Goal: Task Accomplishment & Management: Manage account settings

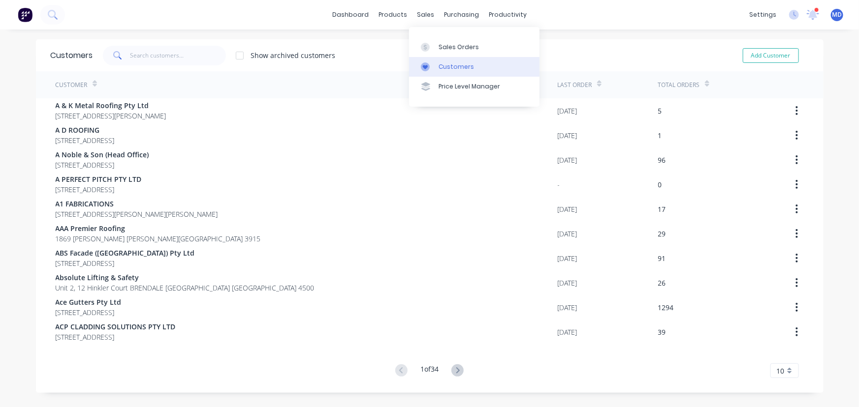
click at [455, 66] on div "Customers" at bounding box center [455, 66] width 35 height 9
click at [189, 57] on input "text" at bounding box center [178, 56] width 96 height 20
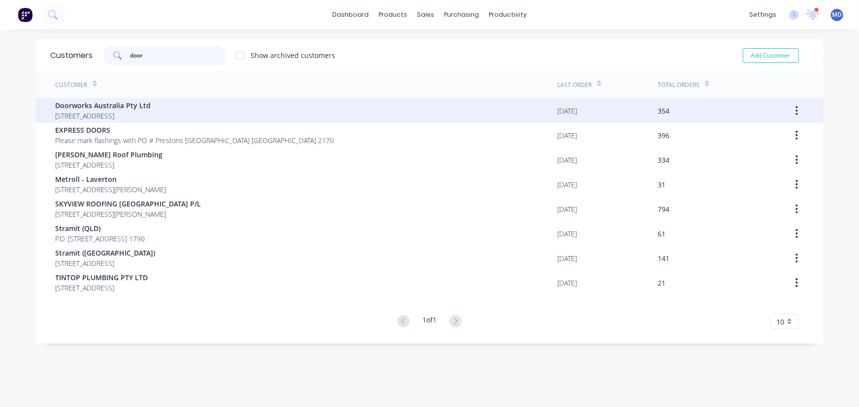
type input "door"
click at [85, 108] on span "Doorworks Australia Pty Ltd" at bounding box center [103, 105] width 95 height 10
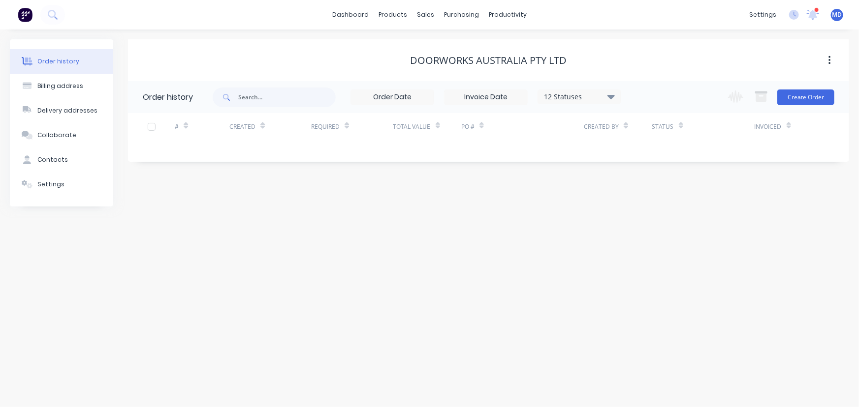
click at [611, 95] on icon at bounding box center [610, 96] width 7 height 4
click at [660, 210] on label at bounding box center [660, 210] width 0 height 0
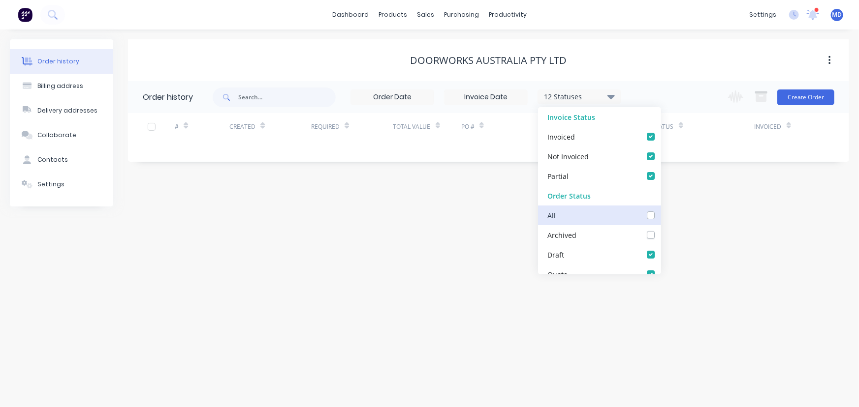
click at [660, 216] on input "checkbox" at bounding box center [664, 214] width 8 height 9
checkbox input "true"
click at [700, 231] on div "Order history Billing address Delivery addresses Collaborate Contacts Settings …" at bounding box center [429, 219] width 859 height 378
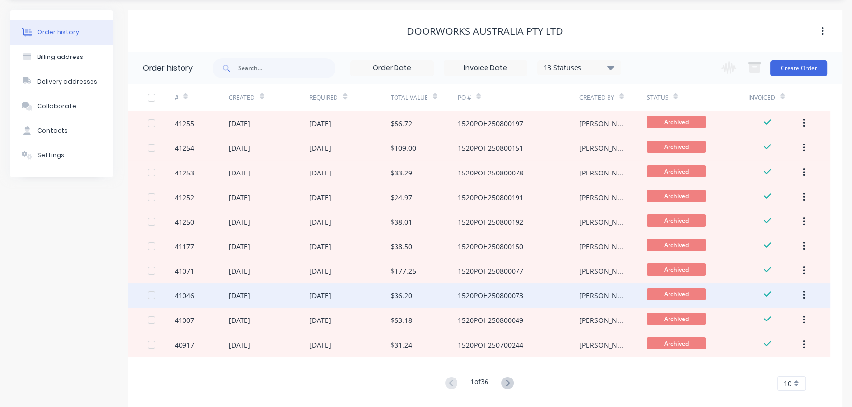
scroll to position [44, 0]
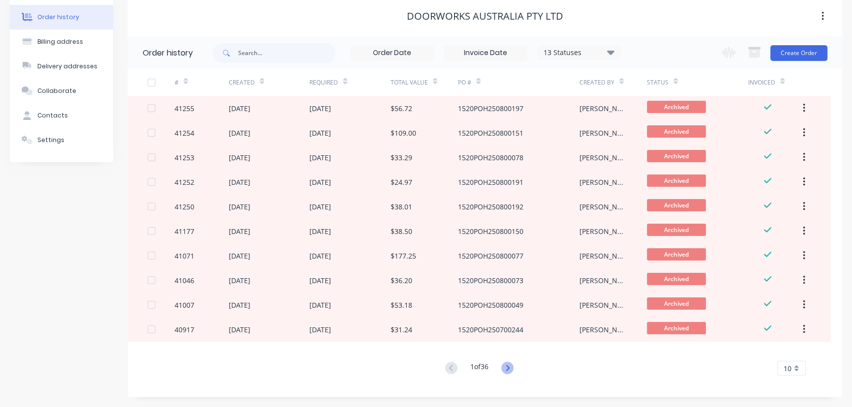
click at [507, 369] on icon at bounding box center [507, 368] width 12 height 12
click at [507, 368] on icon at bounding box center [507, 368] width 12 height 12
click at [507, 369] on icon at bounding box center [507, 368] width 12 height 12
click at [509, 369] on icon at bounding box center [507, 368] width 3 height 6
click at [452, 366] on icon at bounding box center [451, 368] width 12 height 12
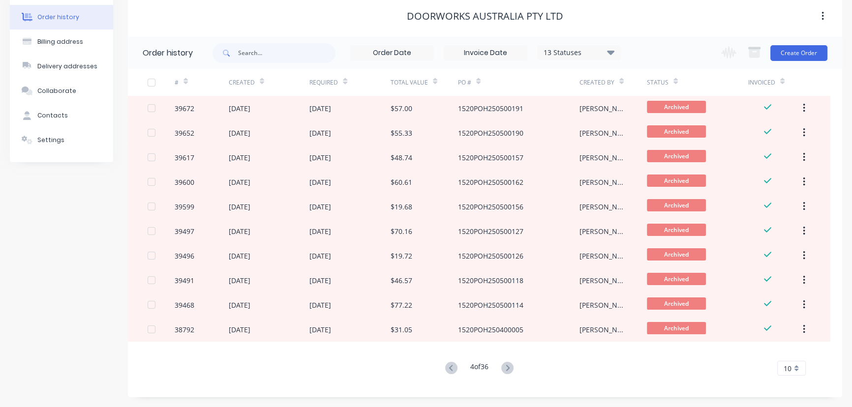
scroll to position [0, 0]
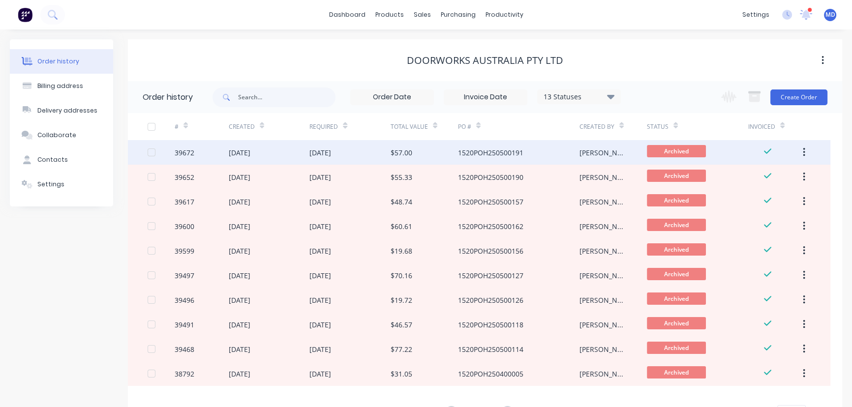
click at [403, 155] on div "$57.00" at bounding box center [402, 153] width 22 height 10
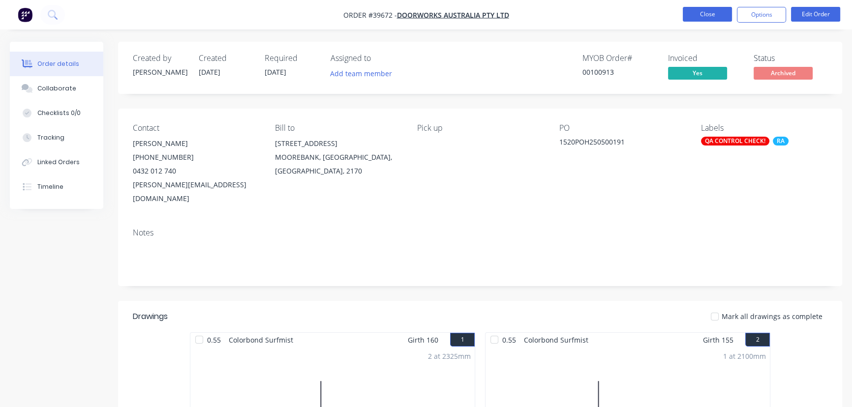
click at [706, 12] on button "Close" at bounding box center [707, 14] width 49 height 15
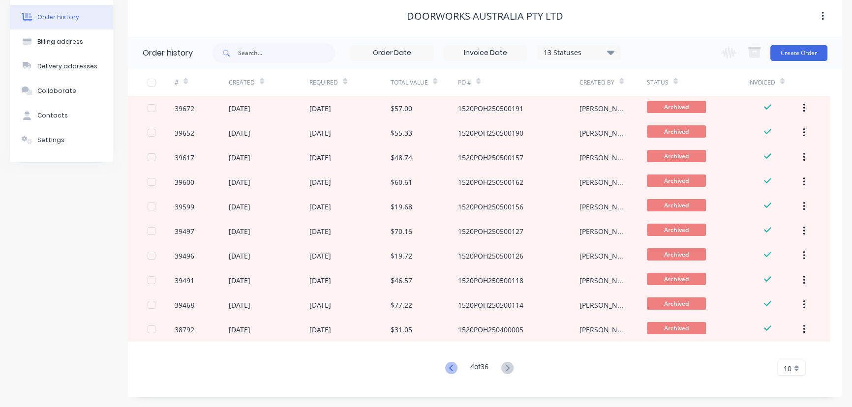
click at [447, 369] on icon at bounding box center [451, 368] width 12 height 12
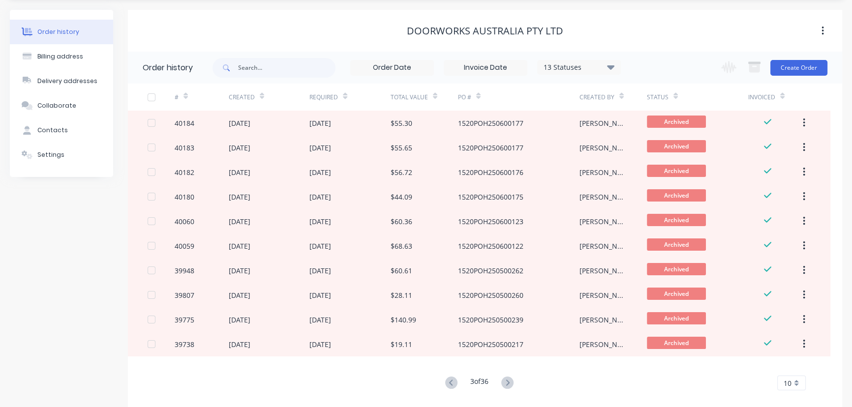
scroll to position [44, 0]
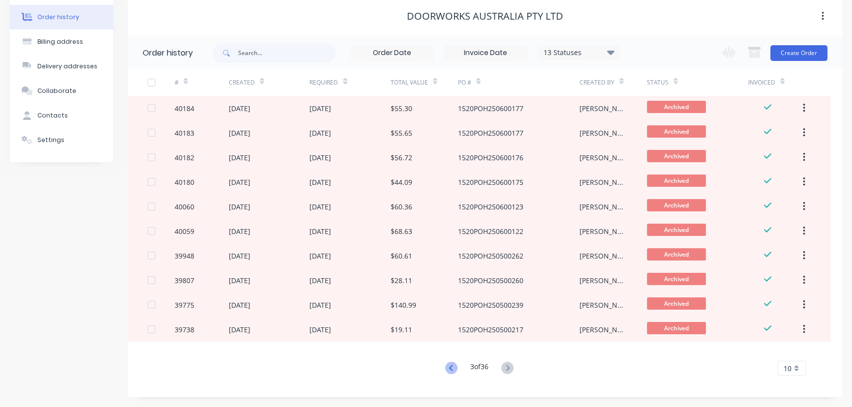
click at [452, 367] on icon at bounding box center [451, 368] width 12 height 12
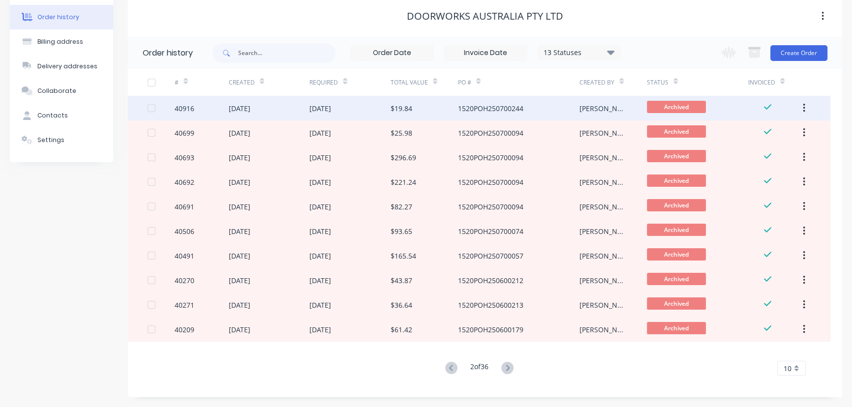
click at [352, 106] on div "[DATE]" at bounding box center [349, 108] width 81 height 25
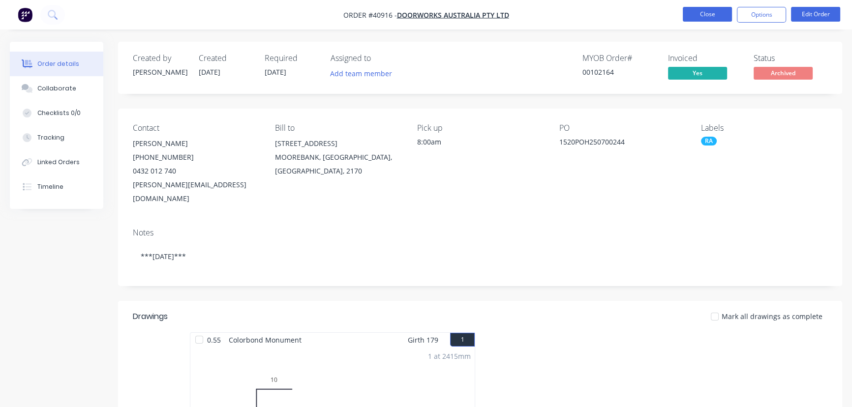
click at [709, 16] on button "Close" at bounding box center [707, 14] width 49 height 15
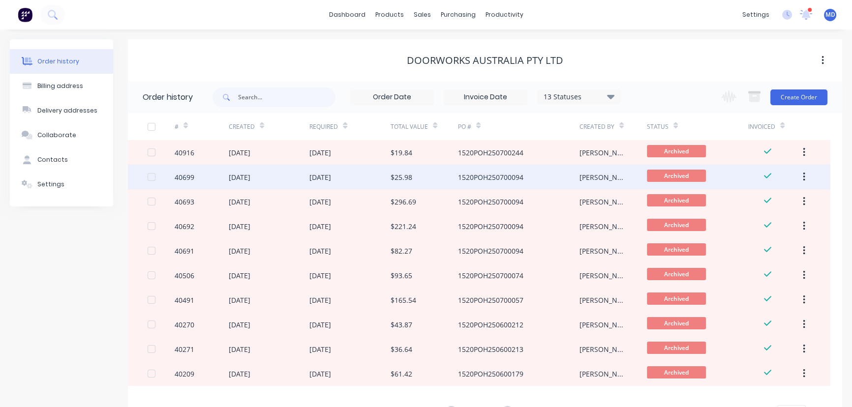
click at [403, 176] on div "$25.98" at bounding box center [402, 177] width 22 height 10
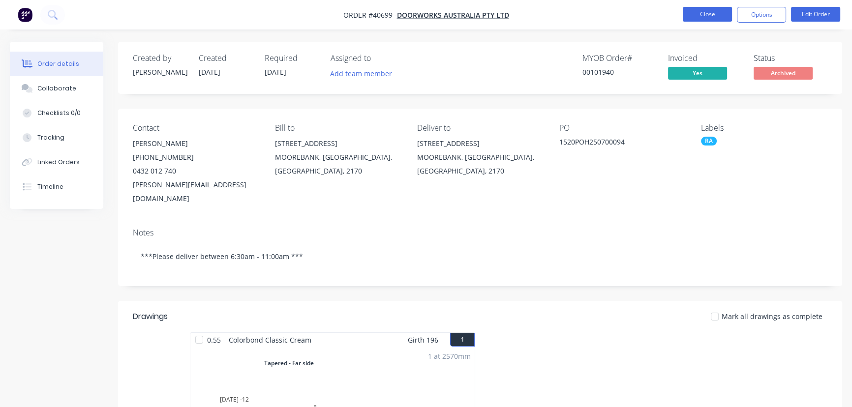
click at [700, 12] on button "Close" at bounding box center [707, 14] width 49 height 15
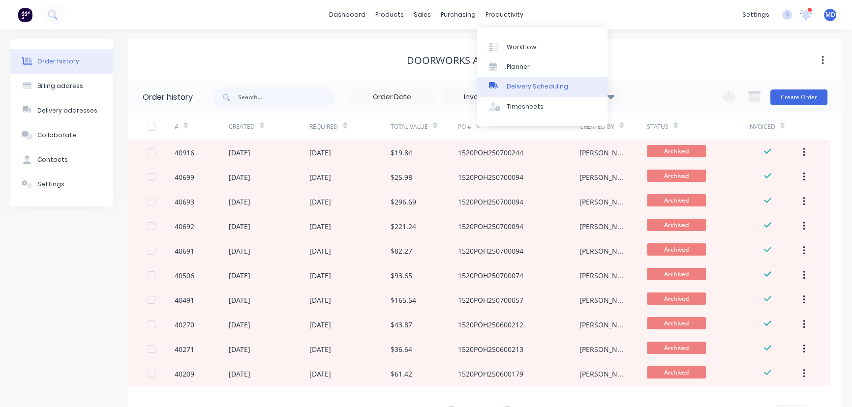
click at [541, 83] on div "Delivery Scheduling" at bounding box center [538, 86] width 62 height 9
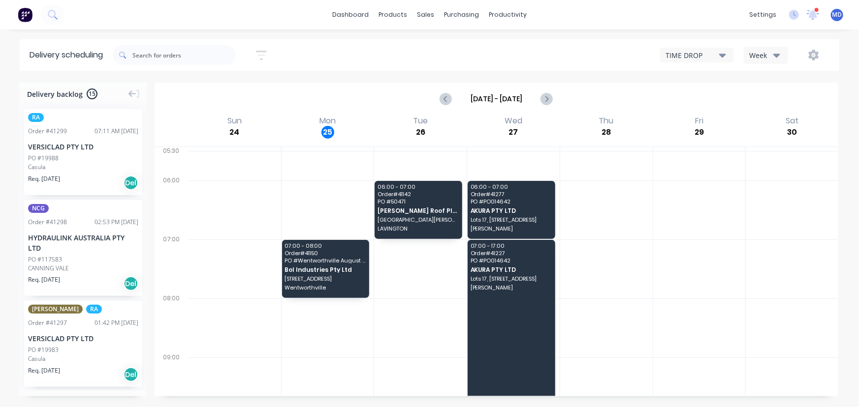
click at [771, 53] on div "Week" at bounding box center [763, 55] width 29 height 10
click at [769, 102] on div "Vehicle" at bounding box center [792, 101] width 97 height 20
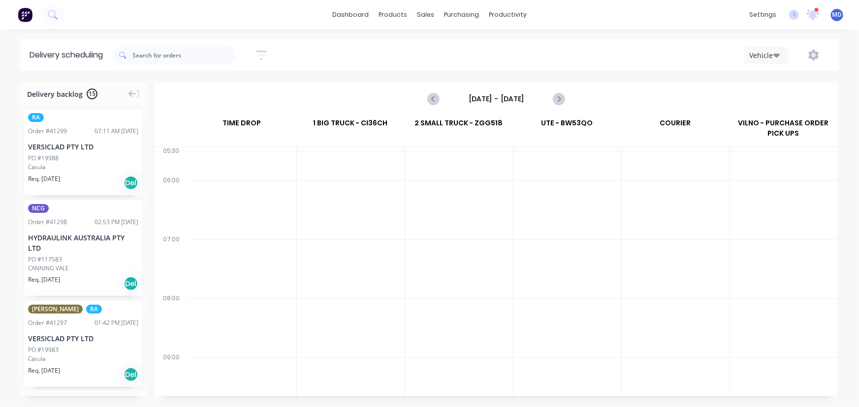
click at [507, 103] on input "[DATE] - [DATE]" at bounding box center [495, 99] width 97 height 15
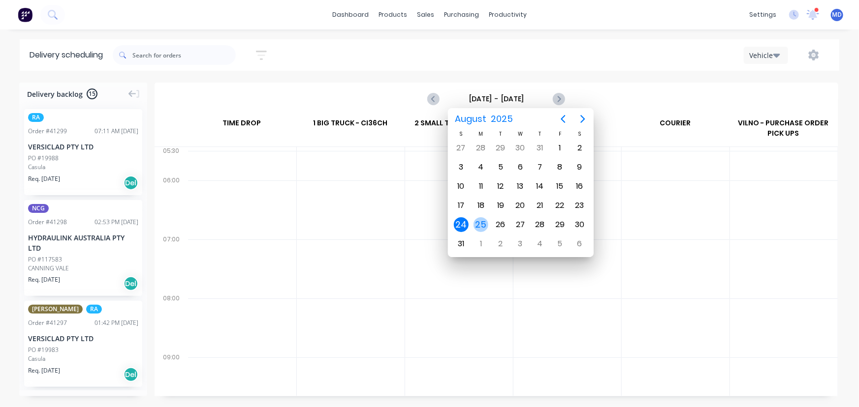
click at [483, 220] on div "25" at bounding box center [480, 224] width 15 height 15
type input "[DATE] - [DATE]"
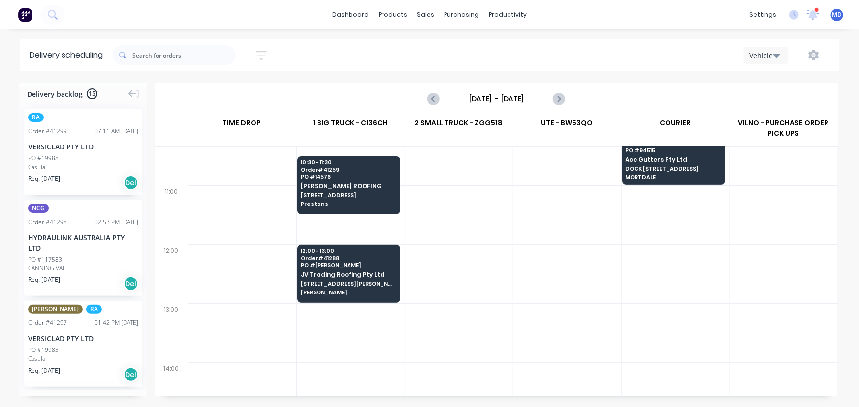
scroll to position [268, 0]
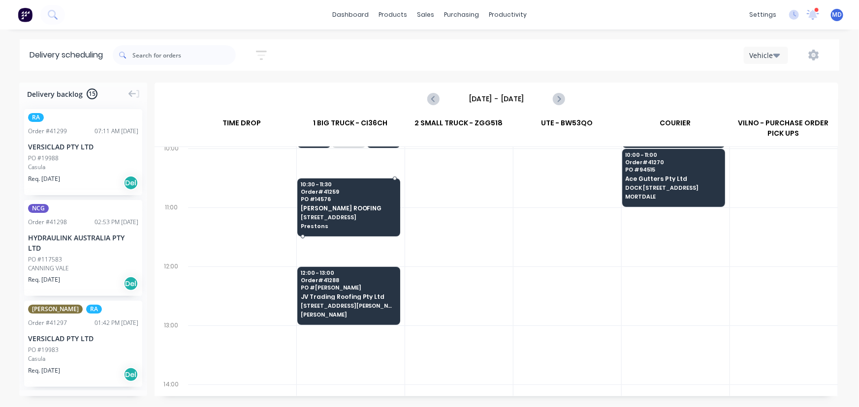
click at [337, 219] on span "[STREET_ADDRESS]" at bounding box center [348, 218] width 95 height 6
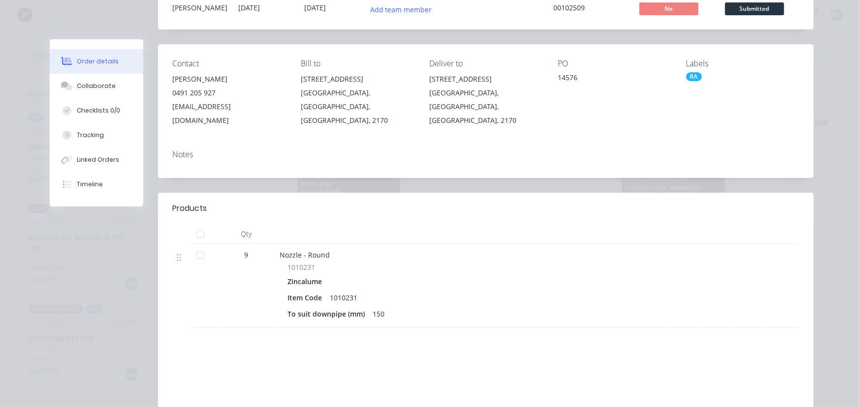
scroll to position [0, 0]
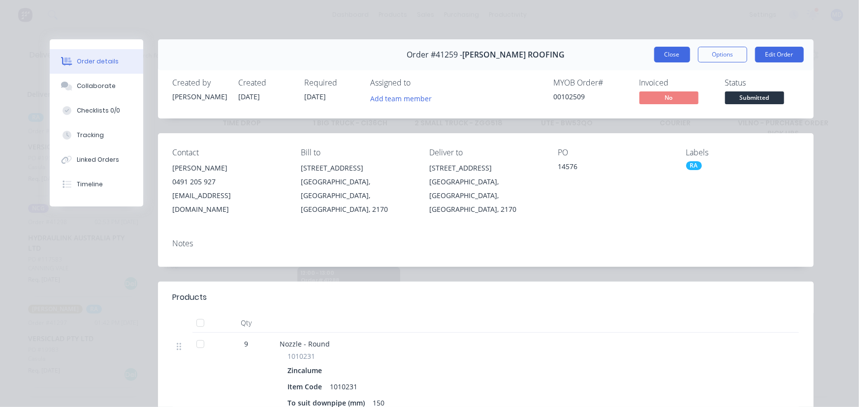
click at [659, 55] on button "Close" at bounding box center [672, 55] width 36 height 16
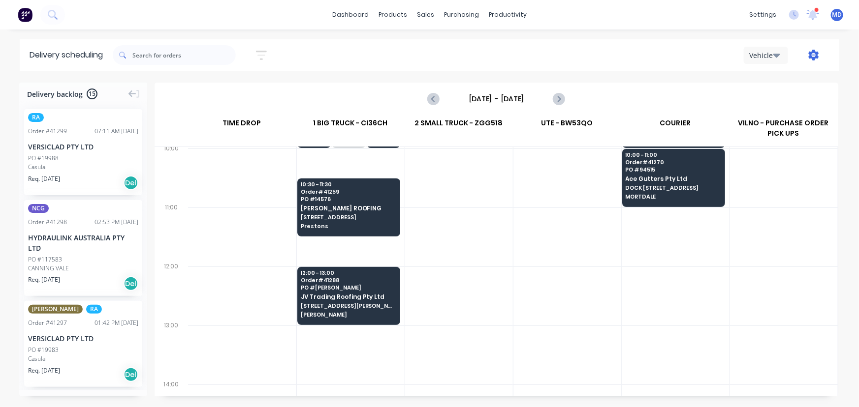
click at [816, 54] on icon "button" at bounding box center [813, 55] width 10 height 11
click at [759, 101] on div "Settings" at bounding box center [782, 101] width 76 height 14
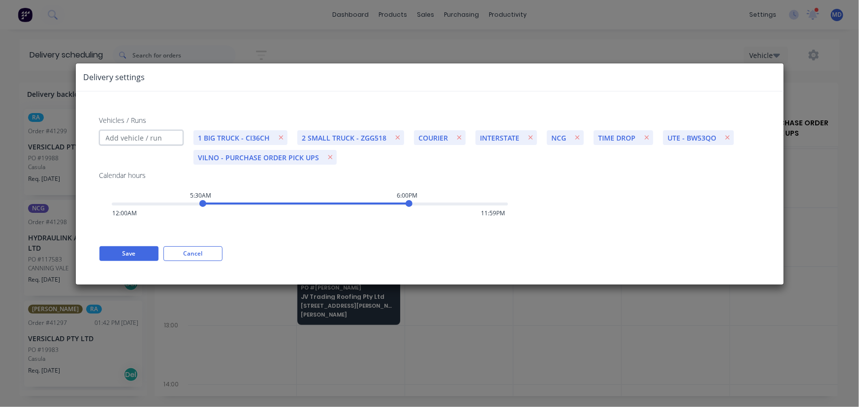
click at [133, 138] on input "Vehicles / Runs" at bounding box center [141, 137] width 84 height 15
type input "UTE- CR89KK"
click at [122, 254] on button "Save" at bounding box center [128, 254] width 59 height 15
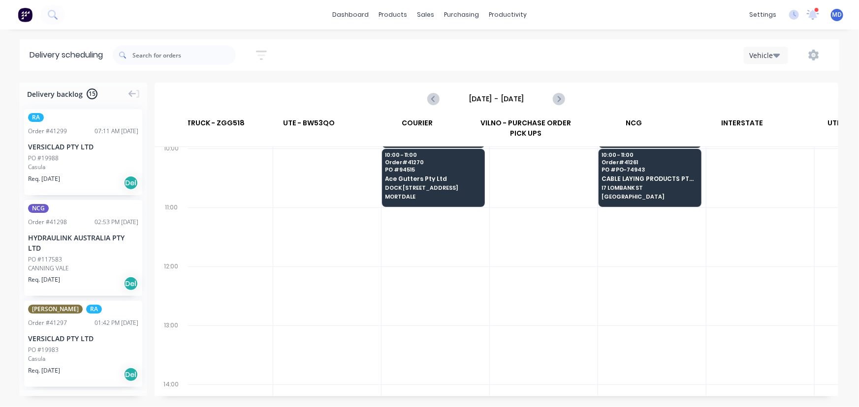
scroll to position [268, 330]
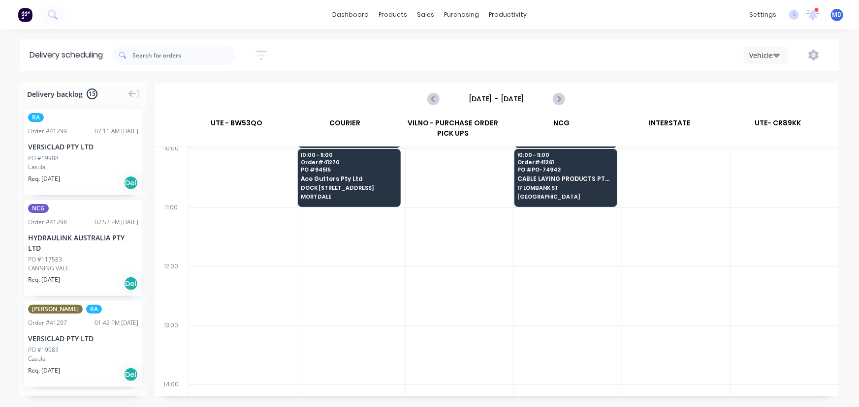
drag, startPoint x: 772, startPoint y: 118, endPoint x: 761, endPoint y: 133, distance: 18.4
click at [585, 134] on div "TIME DROP 1 BIG TRUCK - CI36CH 2 SMALL TRUCK - ZGG518 UTE - BW53QO COURIER VILN…" at bounding box center [344, 131] width 974 height 32
drag, startPoint x: 790, startPoint y: 123, endPoint x: 586, endPoint y: 147, distance: 205.6
click at [576, 148] on div "TIME DROP 1 BIG TRUCK - CI36CH 2 SMALL TRUCK - ZGG518 UTE - BW53QO COURIER VILN…" at bounding box center [496, 256] width 683 height 282
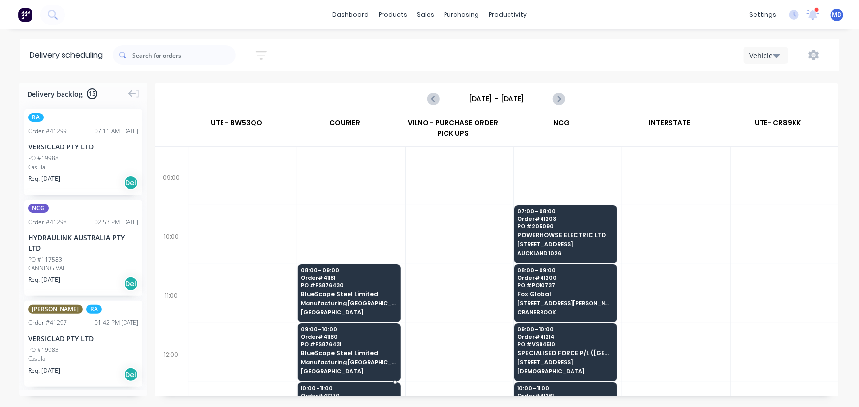
scroll to position [0, 330]
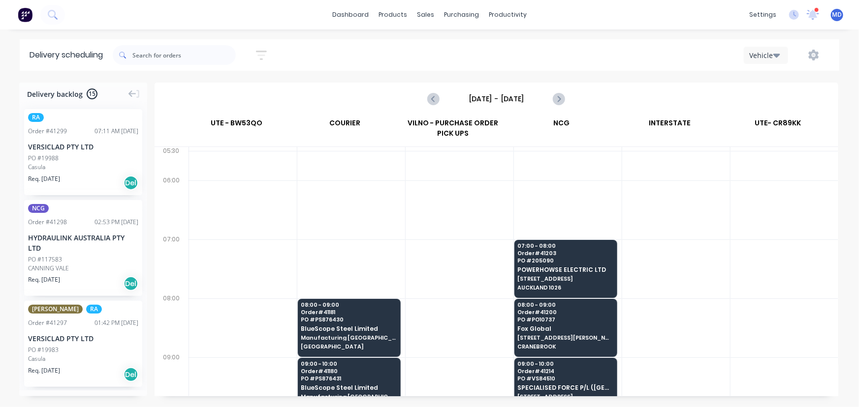
drag, startPoint x: 799, startPoint y: 123, endPoint x: 788, endPoint y: 124, distance: 10.4
click at [791, 124] on div "UTE- CR89KK" at bounding box center [778, 126] width 108 height 22
click at [787, 123] on div "UTE- CR89KK" at bounding box center [778, 126] width 108 height 22
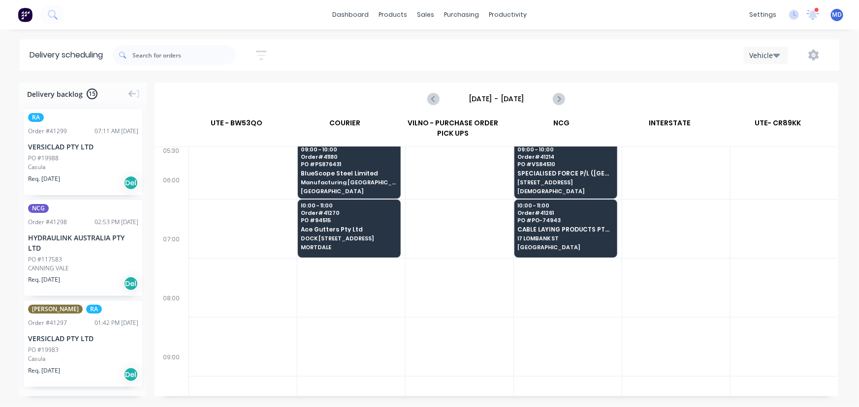
scroll to position [502, 330]
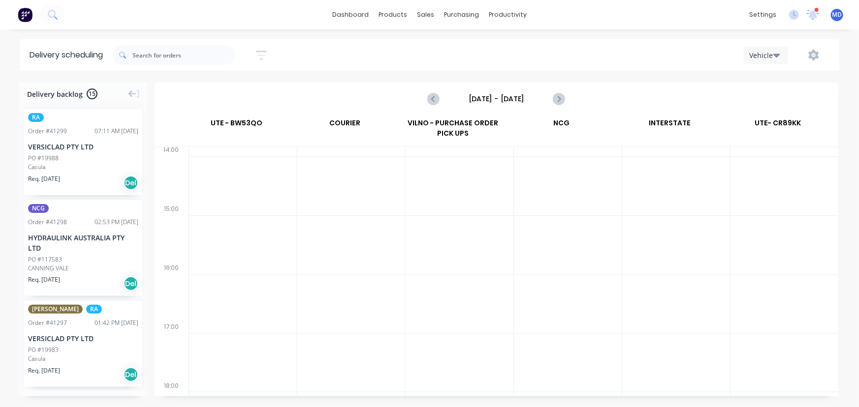
click at [779, 55] on icon "button" at bounding box center [776, 55] width 7 height 11
click at [772, 98] on div "Vehicle" at bounding box center [792, 101] width 97 height 20
click at [813, 12] on icon at bounding box center [812, 13] width 9 height 9
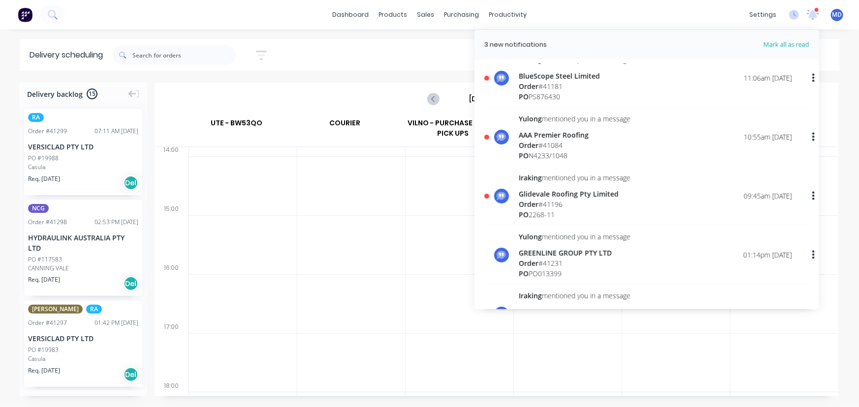
scroll to position [0, 0]
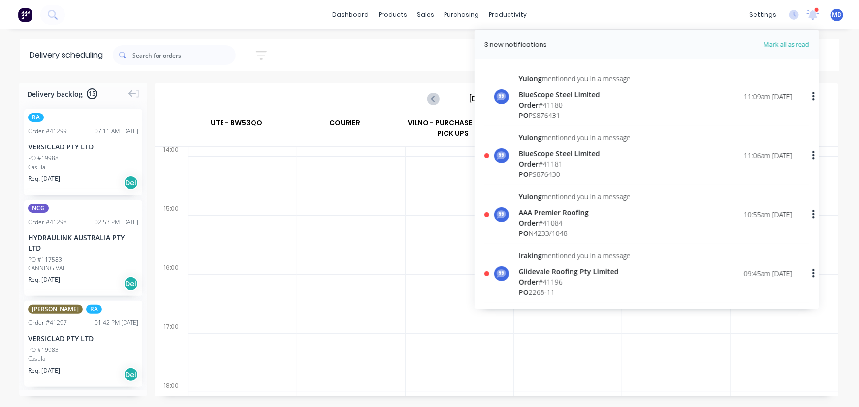
click at [795, 44] on span "Mark all as read" at bounding box center [768, 45] width 81 height 10
click at [284, 16] on div "dashboard products sales purchasing productivity dashboard products Product Cat…" at bounding box center [429, 15] width 859 height 30
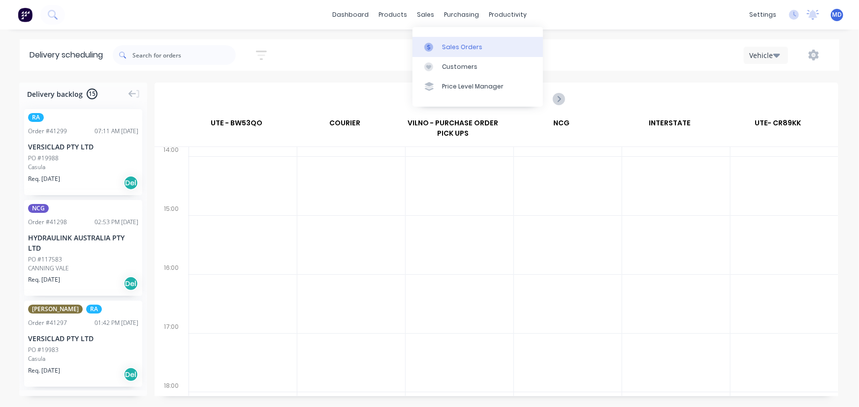
click at [459, 42] on link "Sales Orders" at bounding box center [477, 47] width 130 height 20
